Goal: Information Seeking & Learning: Learn about a topic

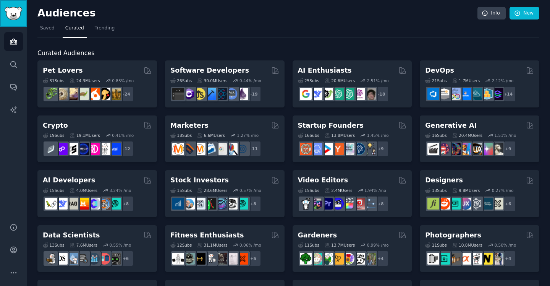
click at [10, 12] on img "Sidebar" at bounding box center [14, 13] width 18 height 13
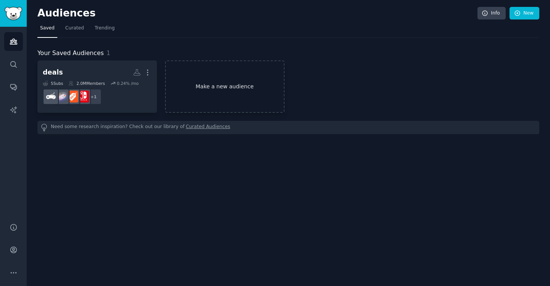
click at [240, 89] on link "Make a new audience" at bounding box center [225, 86] width 120 height 52
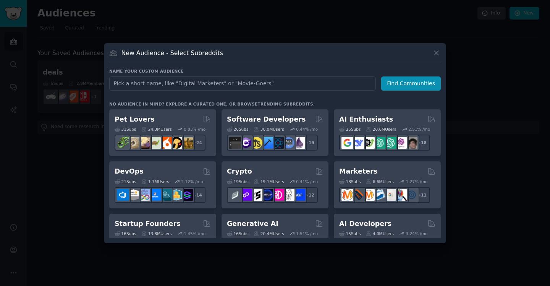
click at [239, 86] on input "text" at bounding box center [242, 83] width 267 height 14
click at [436, 50] on icon at bounding box center [436, 53] width 8 height 8
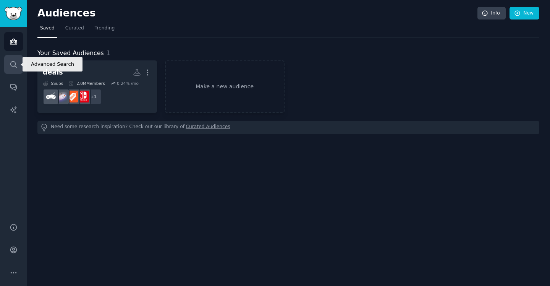
click at [15, 64] on icon "Sidebar" at bounding box center [14, 64] width 8 height 8
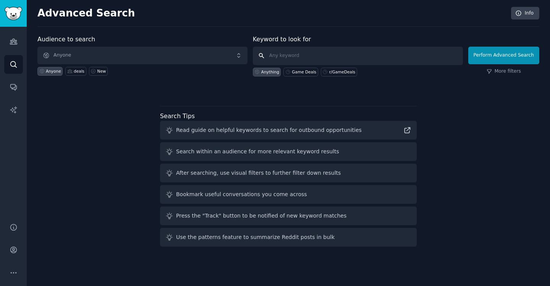
click at [327, 55] on input "text" at bounding box center [358, 56] width 210 height 18
type input "jobs"
click button "Perform Advanced Search" at bounding box center [503, 56] width 71 height 18
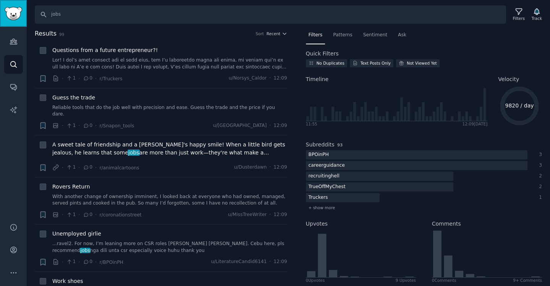
click at [15, 16] on img "Sidebar" at bounding box center [14, 13] width 18 height 13
